Goal: Task Accomplishment & Management: Use online tool/utility

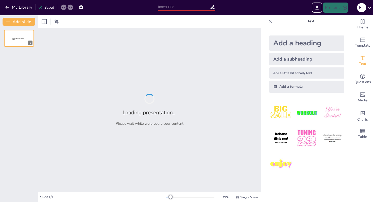
type input "Access vs. Excel: Key Functional Differences"
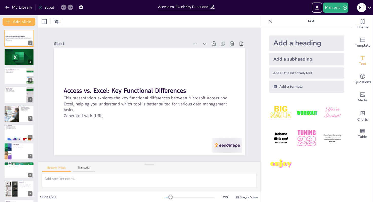
checkbox input "true"
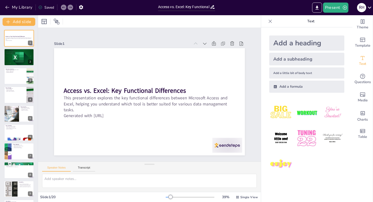
checkbox input "true"
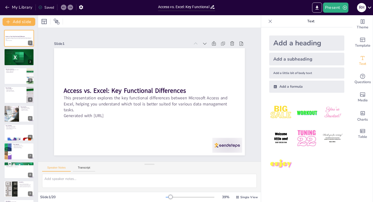
checkbox input "true"
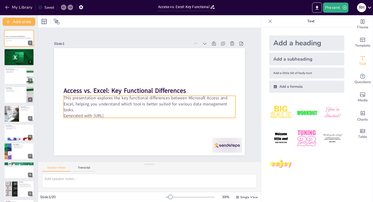
checkbox input "true"
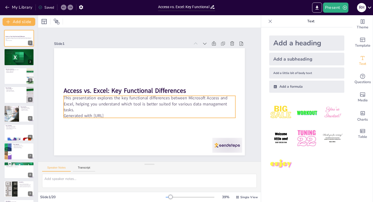
checkbox input "true"
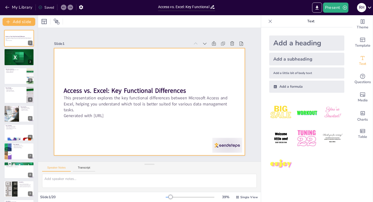
checkbox input "true"
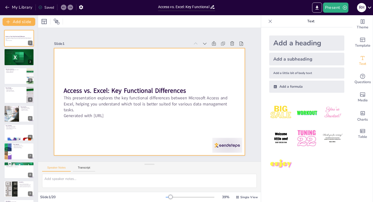
checkbox input "true"
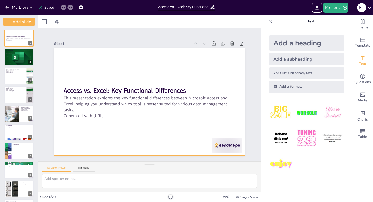
checkbox input "true"
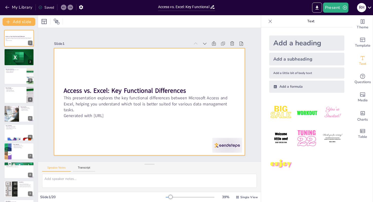
checkbox input "true"
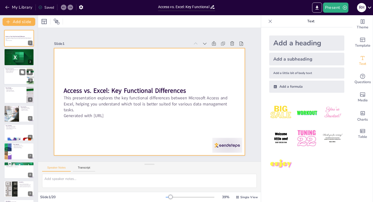
checkbox input "true"
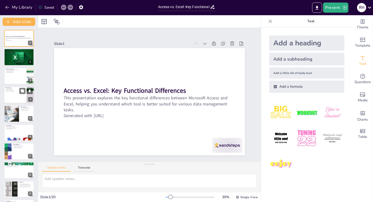
checkbox input "true"
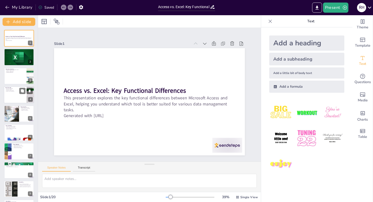
checkbox input "true"
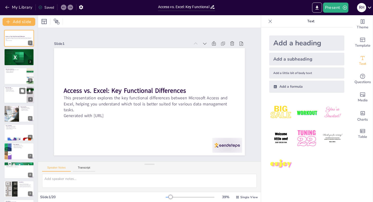
checkbox input "true"
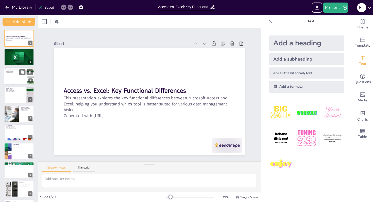
checkbox input "true"
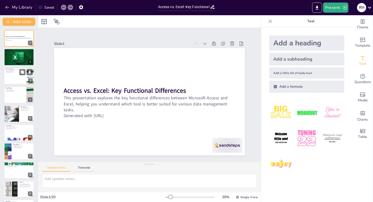
checkbox input "true"
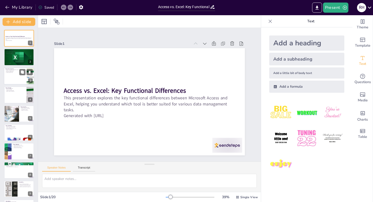
checkbox input "true"
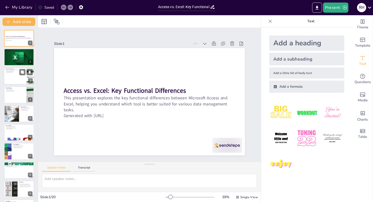
checkbox input "true"
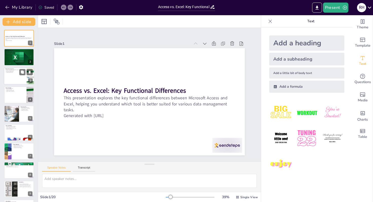
checkbox input "true"
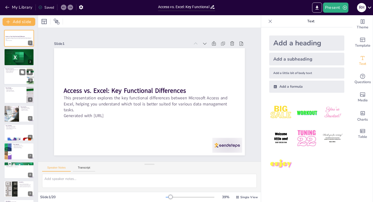
checkbox input "true"
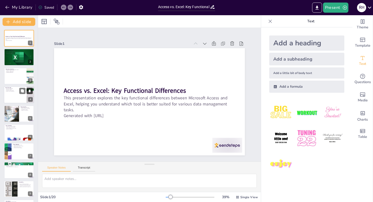
checkbox input "true"
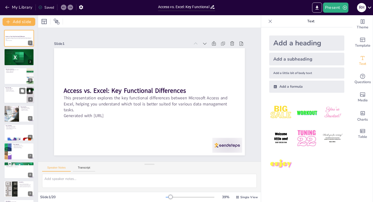
checkbox input "true"
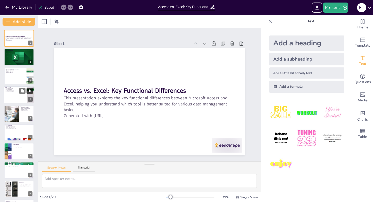
checkbox input "true"
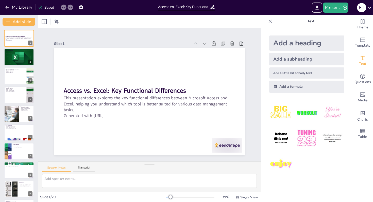
checkbox input "true"
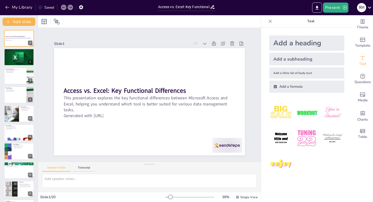
checkbox input "true"
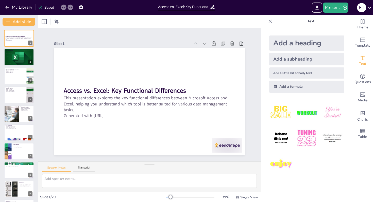
checkbox input "true"
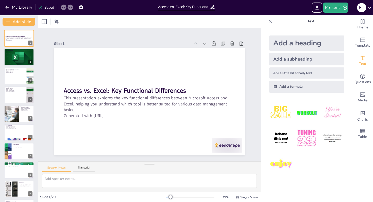
checkbox input "true"
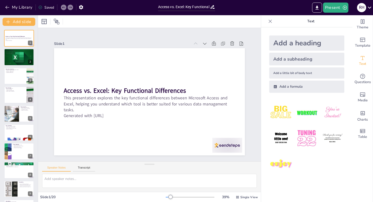
checkbox input "true"
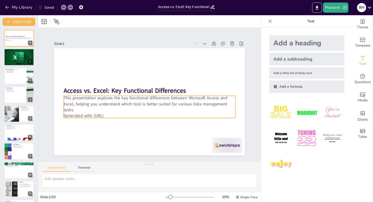
checkbox input "true"
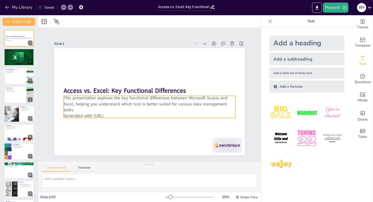
checkbox input "true"
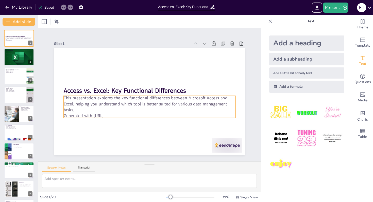
checkbox input "true"
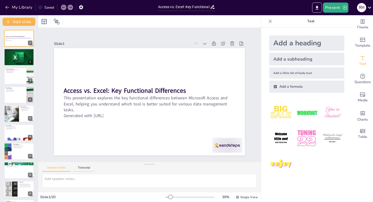
checkbox input "true"
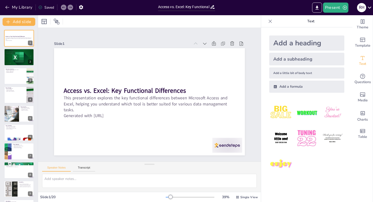
checkbox input "true"
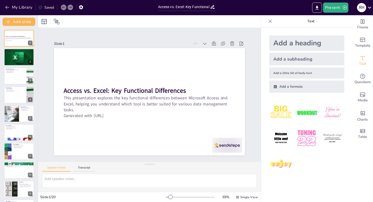
checkbox input "true"
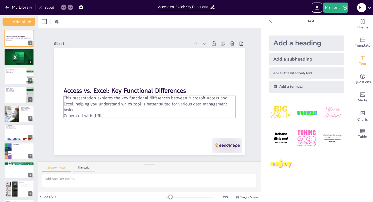
checkbox input "true"
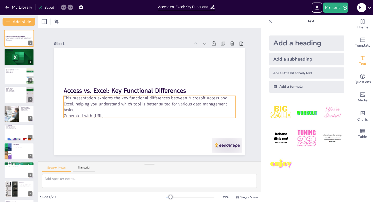
checkbox input "true"
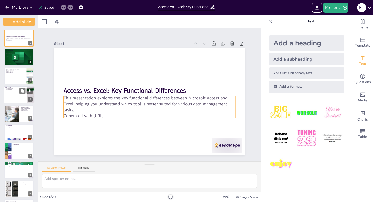
checkbox input "true"
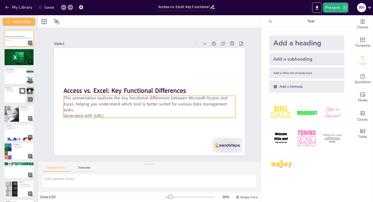
checkbox input "true"
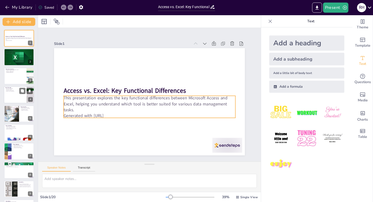
checkbox input "true"
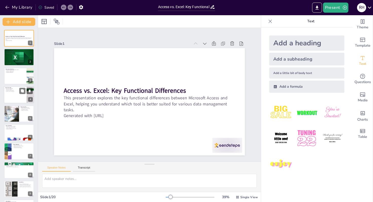
checkbox input "true"
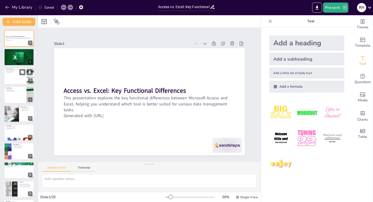
checkbox input "true"
click at [16, 79] on div at bounding box center [19, 75] width 30 height 17
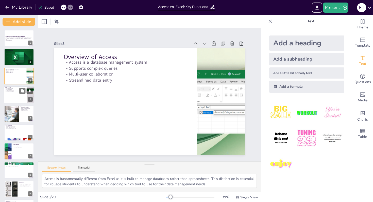
click at [15, 94] on div at bounding box center [19, 94] width 30 height 17
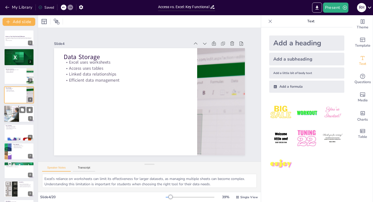
click at [14, 114] on div at bounding box center [11, 113] width 25 height 17
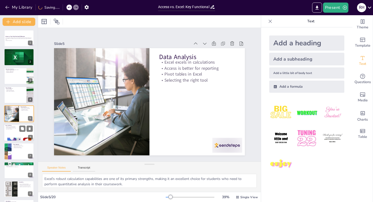
click at [17, 134] on div at bounding box center [19, 132] width 30 height 17
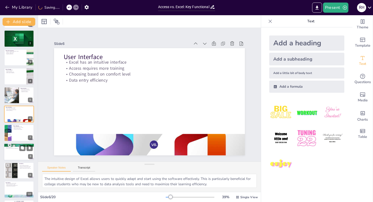
click at [19, 151] on div at bounding box center [19, 151] width 30 height 17
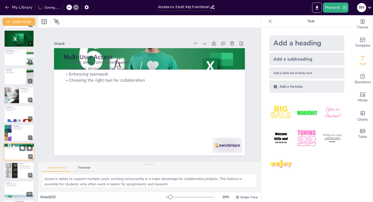
scroll to position [56, 0]
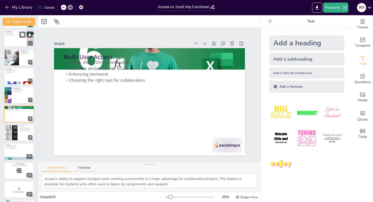
click at [19, 40] on div at bounding box center [19, 38] width 30 height 17
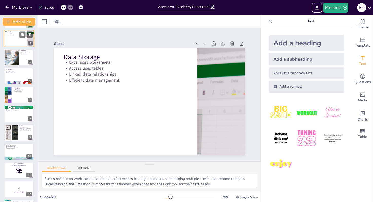
scroll to position [0, 0]
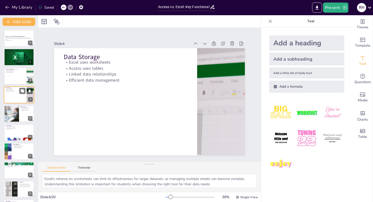
click at [19, 40] on p "Generated with [URL]" at bounding box center [19, 40] width 27 height 1
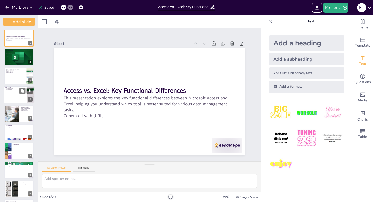
click at [19, 40] on p "Generated with [URL]" at bounding box center [19, 40] width 27 height 1
click at [334, 7] on button "Present" at bounding box center [335, 8] width 25 height 10
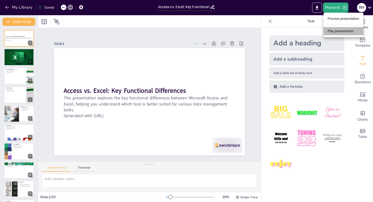
click at [331, 33] on li "Play presentation" at bounding box center [343, 31] width 40 height 8
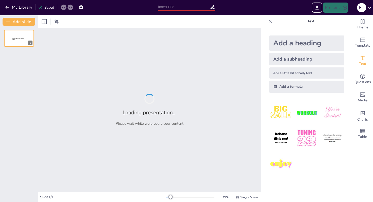
type input "Access vs. Excel: Key Functional Differences"
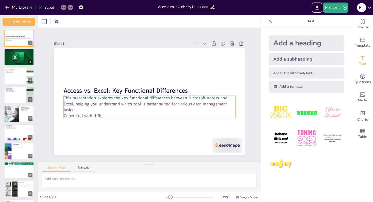
checkbox input "true"
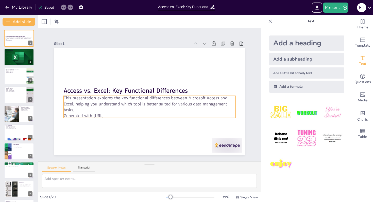
checkbox input "true"
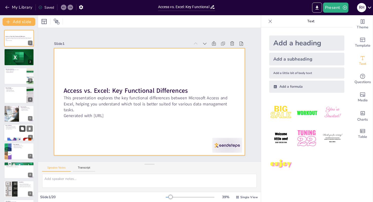
checkbox input "true"
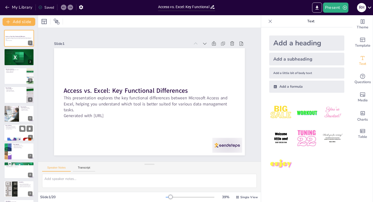
checkbox input "true"
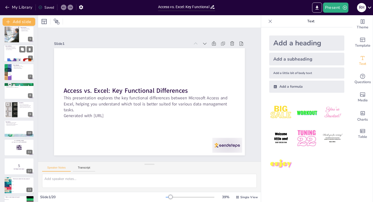
scroll to position [207, 0]
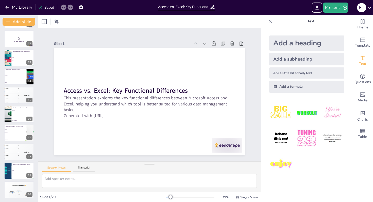
checkbox input "true"
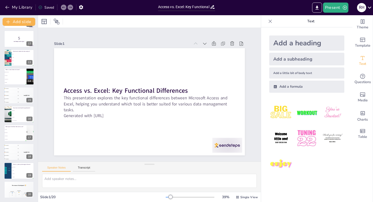
checkbox input "true"
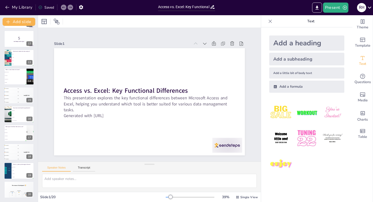
checkbox input "true"
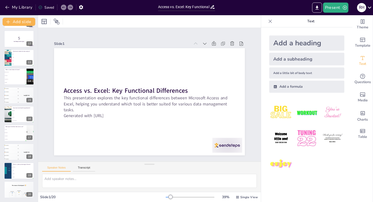
checkbox input "true"
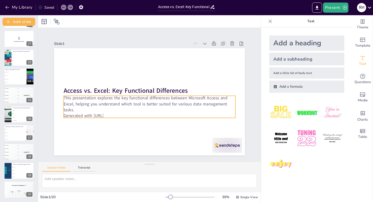
checkbox input "true"
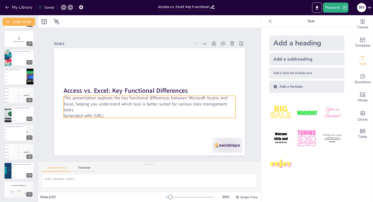
checkbox input "true"
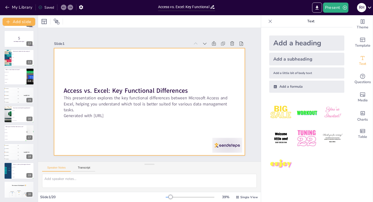
checkbox input "true"
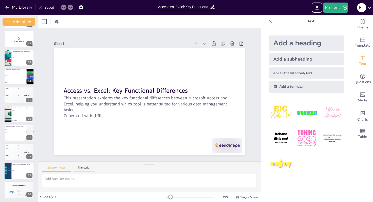
checkbox input "true"
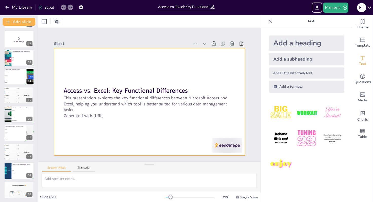
checkbox input "true"
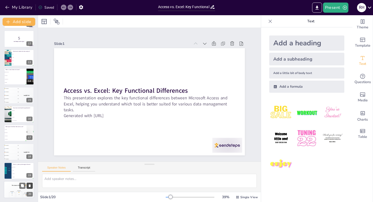
checkbox input "true"
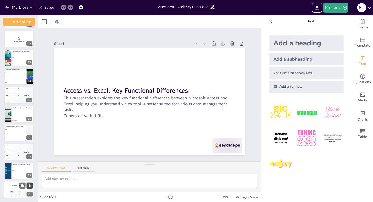
checkbox input "true"
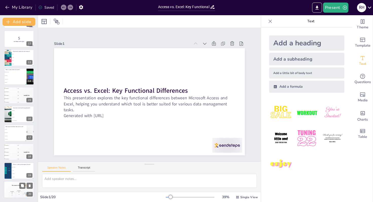
checkbox input "true"
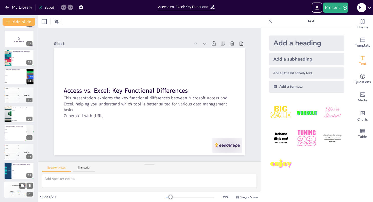
checkbox input "true"
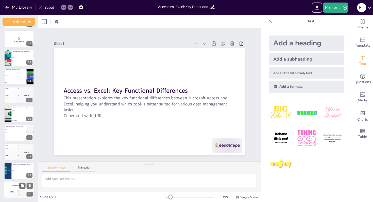
checkbox input "true"
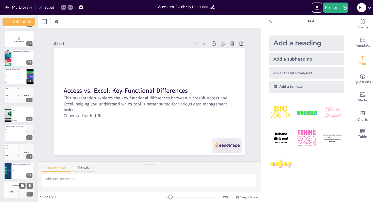
checkbox input "true"
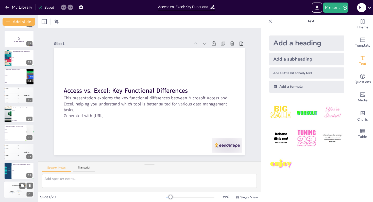
checkbox input "true"
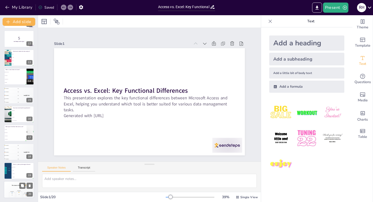
checkbox input "true"
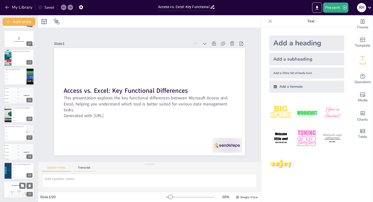
checkbox input "true"
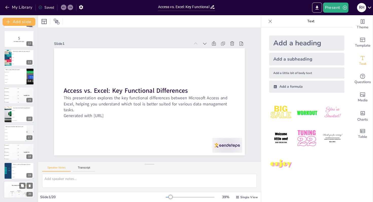
checkbox input "true"
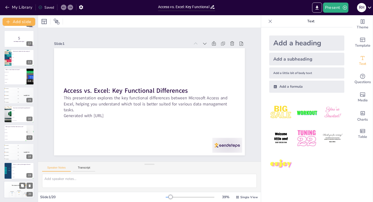
click at [12, 187] on div "The winner is Participant 1 🏆" at bounding box center [19, 185] width 30 height 9
checkbox input "true"
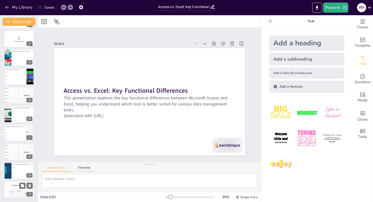
checkbox input "true"
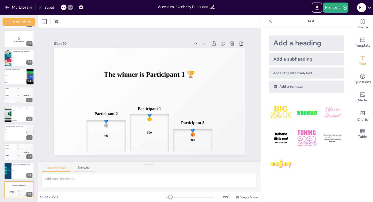
checkbox input "true"
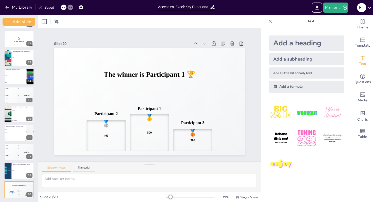
checkbox input "true"
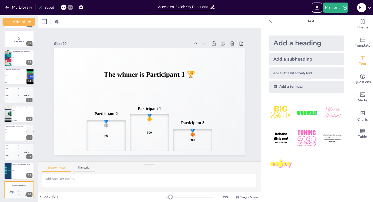
checkbox input "true"
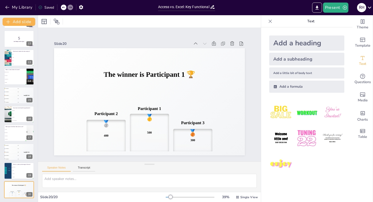
checkbox input "true"
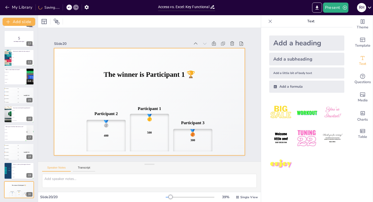
checkbox input "true"
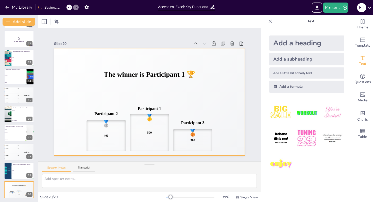
checkbox input "true"
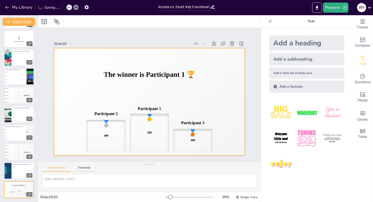
checkbox input "true"
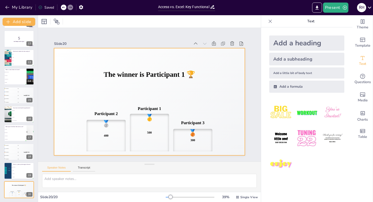
checkbox input "true"
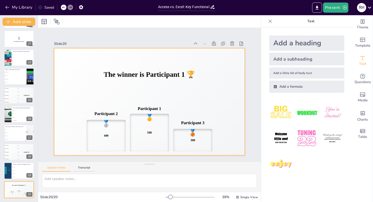
checkbox input "true"
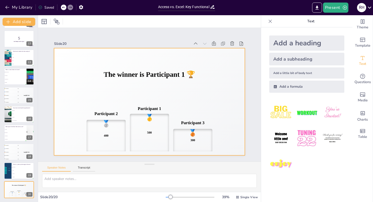
checkbox input "true"
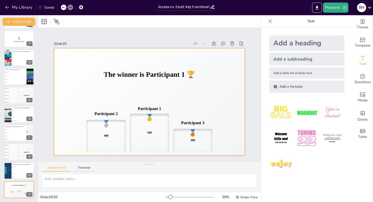
checkbox input "true"
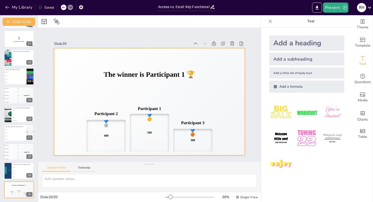
checkbox input "true"
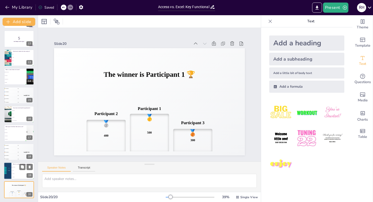
checkbox input "true"
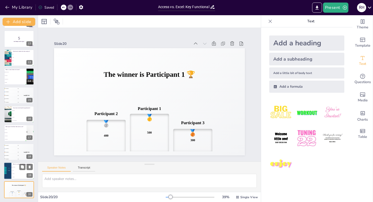
checkbox input "true"
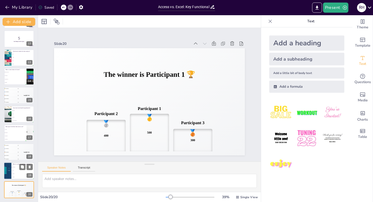
checkbox input "true"
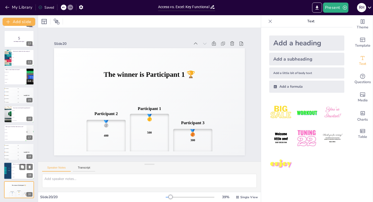
checkbox input "true"
click at [22, 172] on li "Formulas" at bounding box center [22, 173] width 23 height 3
type textarea "The correct answer is Data integrity, as highlighted in the slide titled "Data …"
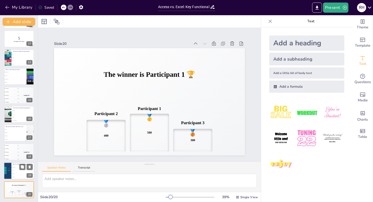
checkbox input "true"
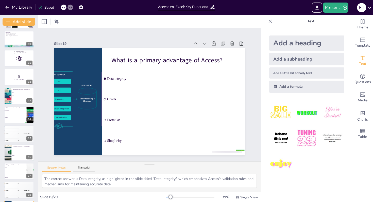
scroll to position [168, 0]
click at [18, 64] on div at bounding box center [19, 58] width 30 height 17
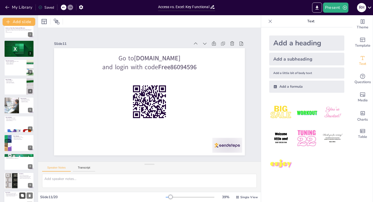
scroll to position [0, 0]
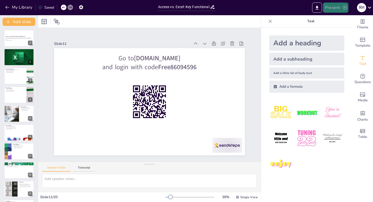
click at [333, 8] on button "Present" at bounding box center [335, 8] width 25 height 10
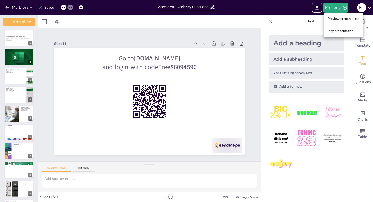
click at [337, 31] on li "Play presentation" at bounding box center [343, 31] width 40 height 8
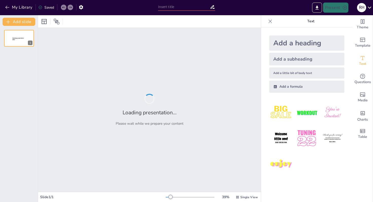
type input "Access vs. Excel: Key Functional Differences"
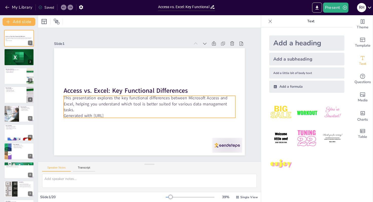
checkbox input "true"
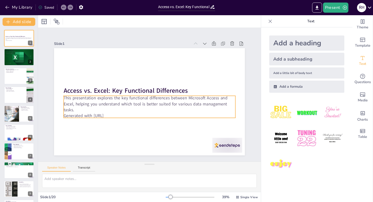
checkbox input "true"
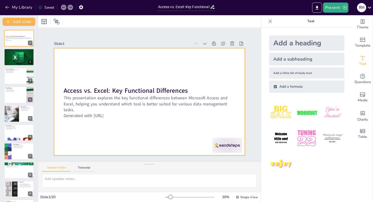
checkbox input "true"
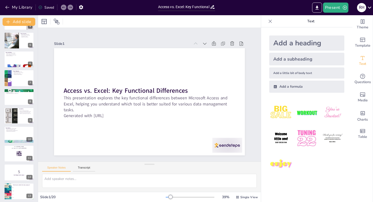
checkbox input "true"
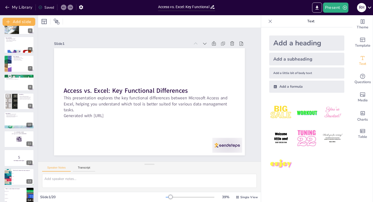
checkbox input "true"
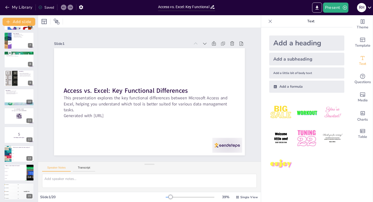
checkbox input "true"
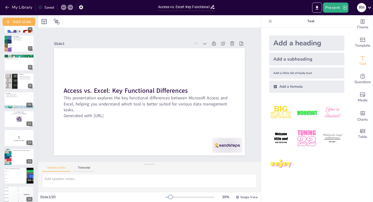
checkbox input "true"
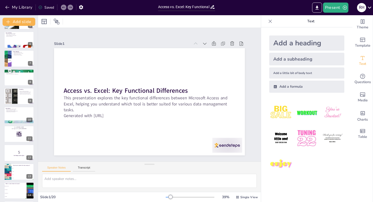
checkbox input "true"
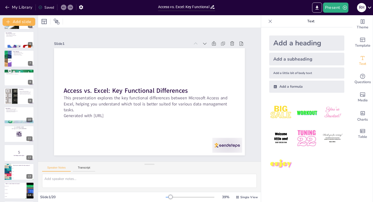
scroll to position [88, 0]
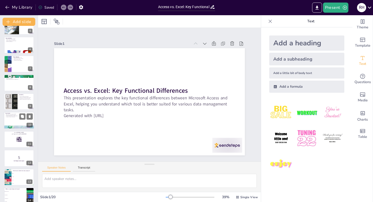
checkbox input "true"
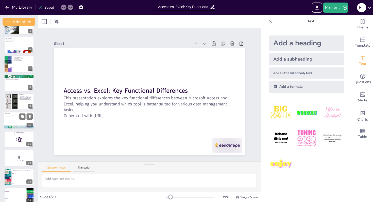
checkbox input "true"
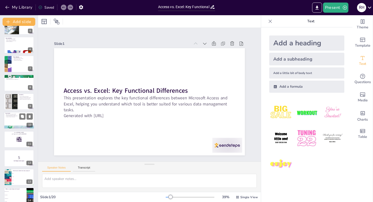
checkbox input "true"
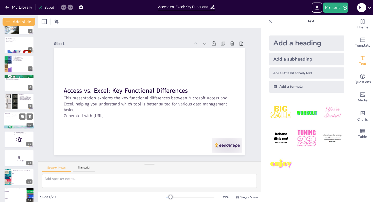
checkbox input "true"
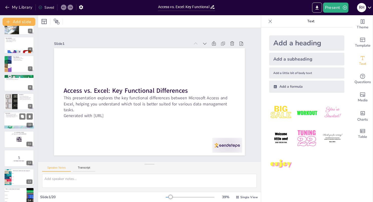
checkbox input "true"
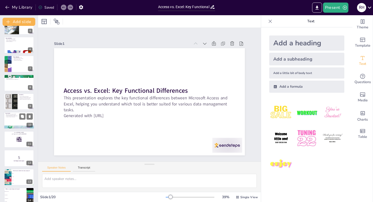
click at [15, 116] on p "Enhancing efficiency and effectiveness" at bounding box center [18, 116] width 27 height 1
type textarea "Recognizing the unique strengths of both Access and Excel is vital for students…"
checkbox input "true"
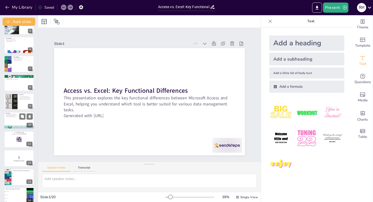
checkbox input "true"
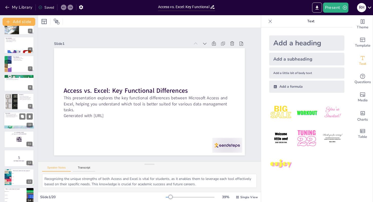
scroll to position [94, 0]
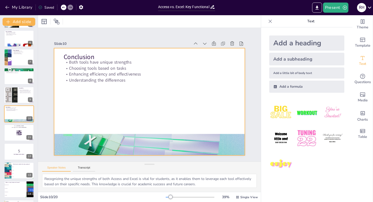
checkbox input "true"
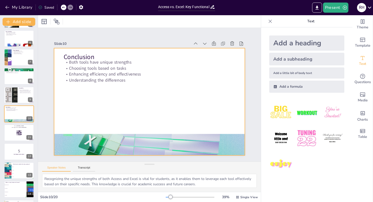
checkbox input "true"
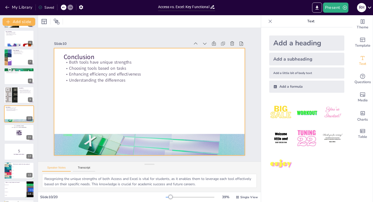
checkbox input "true"
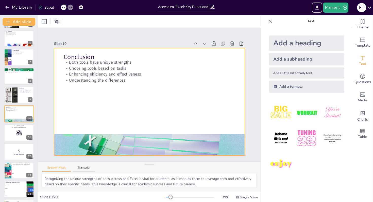
checkbox input "true"
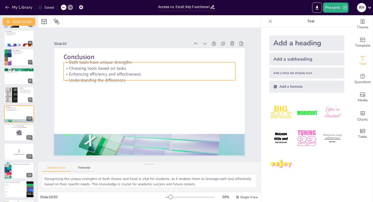
checkbox input "true"
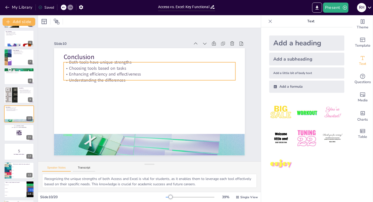
checkbox input "true"
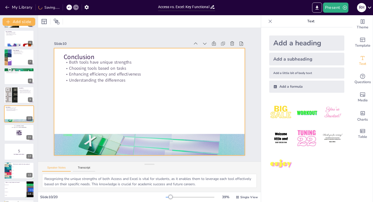
checkbox input "true"
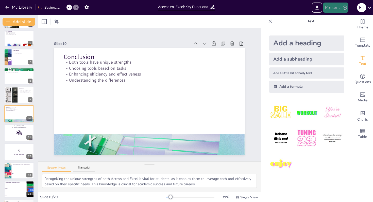
click at [332, 10] on button "Present" at bounding box center [335, 8] width 25 height 10
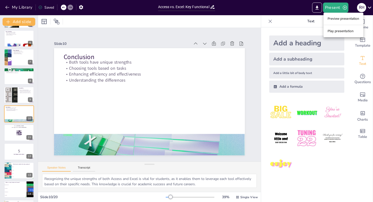
click at [331, 30] on li "Play presentation" at bounding box center [343, 31] width 40 height 8
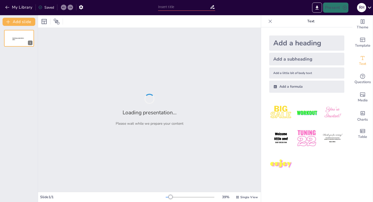
type input "Access vs. Excel: Key Functional Differences"
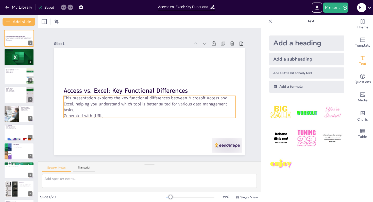
checkbox input "true"
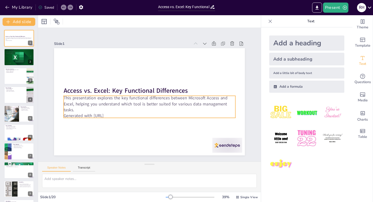
checkbox input "true"
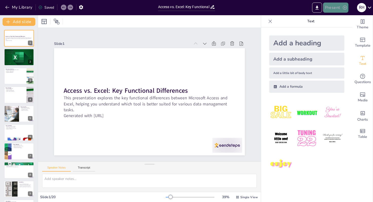
click at [335, 5] on button "Present" at bounding box center [335, 8] width 25 height 10
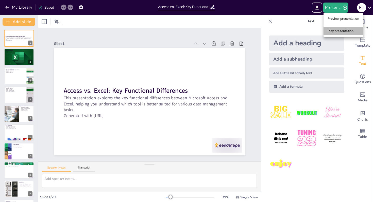
click at [330, 33] on li "Play presentation" at bounding box center [343, 31] width 40 height 8
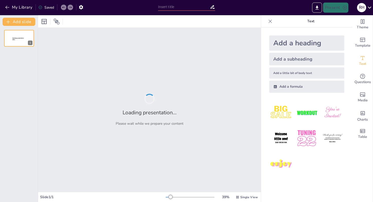
type input "Access vs. Excel: Key Functional Differences"
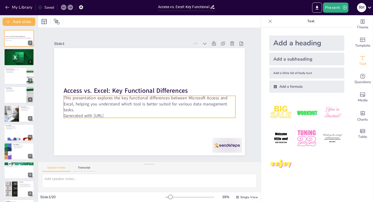
checkbox input "true"
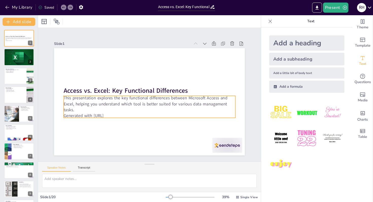
checkbox input "true"
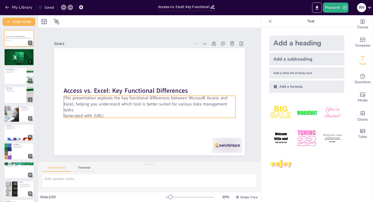
checkbox input "true"
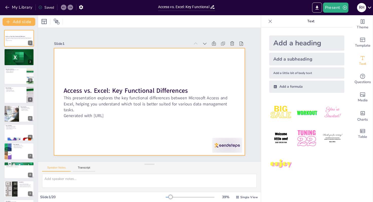
checkbox input "true"
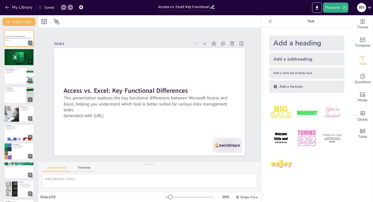
checkbox input "true"
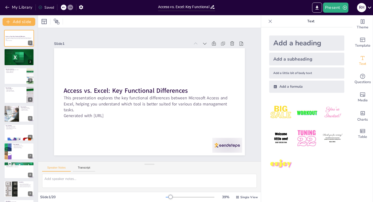
checkbox input "true"
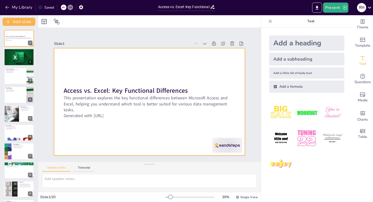
checkbox input "true"
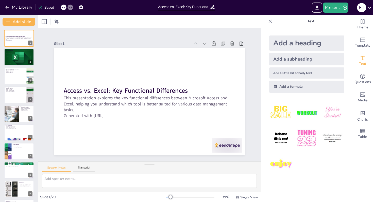
click at [152, 40] on div "Slide 1" at bounding box center [155, 43] width 191 height 27
click at [17, 12] on div "My Library Saving......" at bounding box center [78, 7] width 156 height 14
click at [20, 8] on button "My Library" at bounding box center [19, 7] width 31 height 8
